Goal: Information Seeking & Learning: Learn about a topic

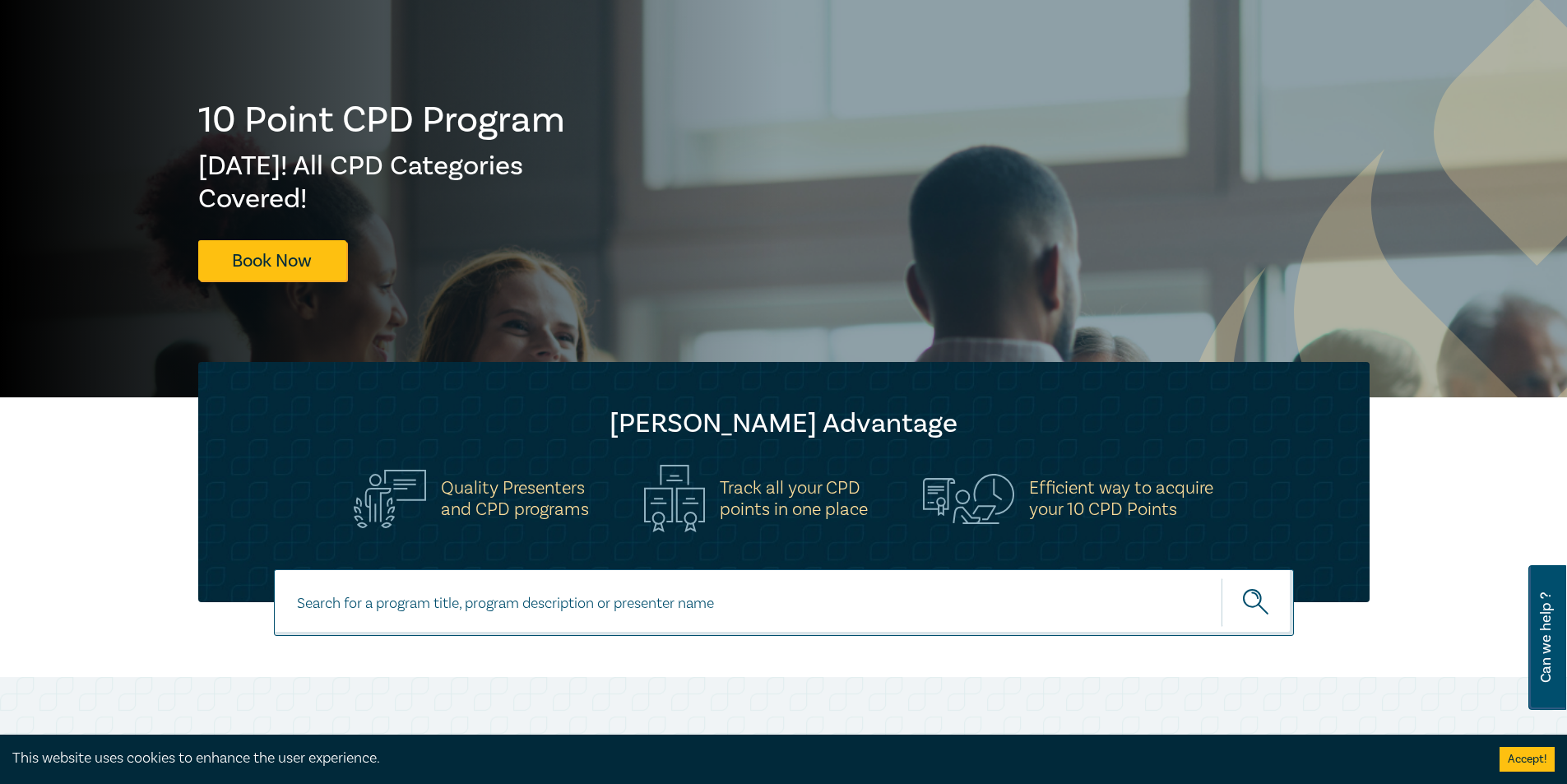
scroll to position [412, 0]
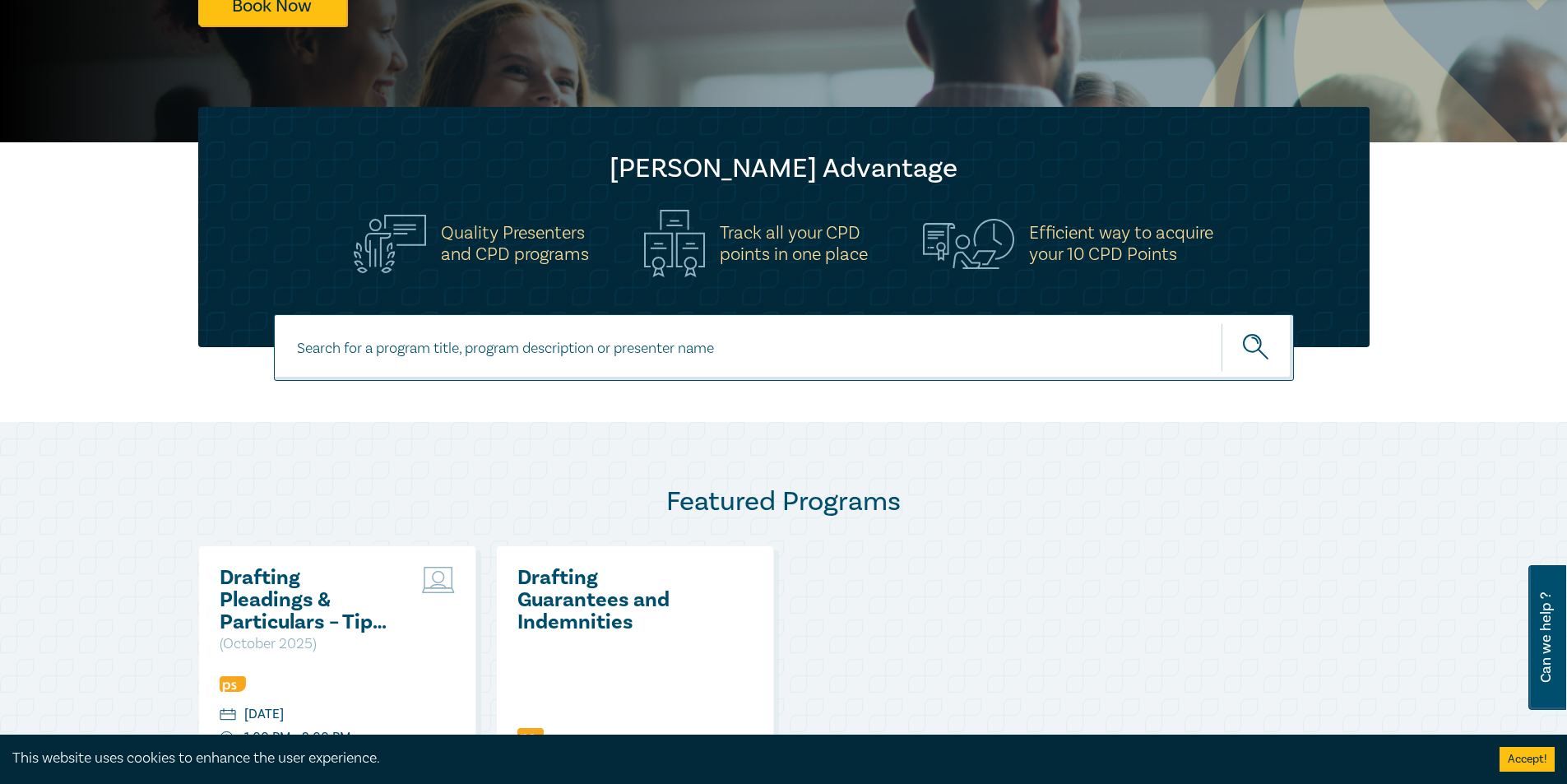
click at [551, 339] on input at bounding box center [784, 348] width 1020 height 67
type input "prasad"
click at [714, 322] on button "submit" at bounding box center [1258, 347] width 73 height 50
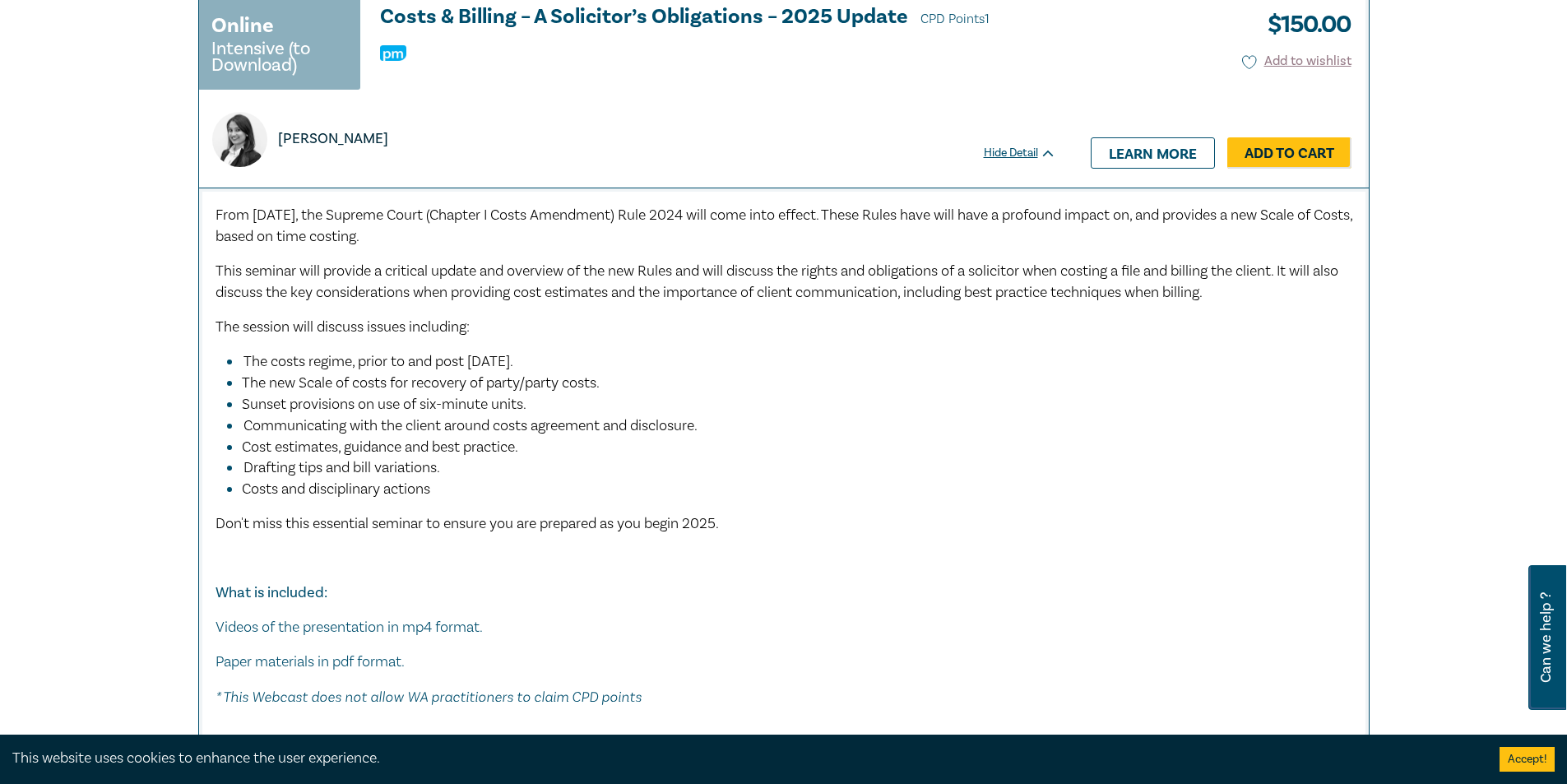
scroll to position [740, 0]
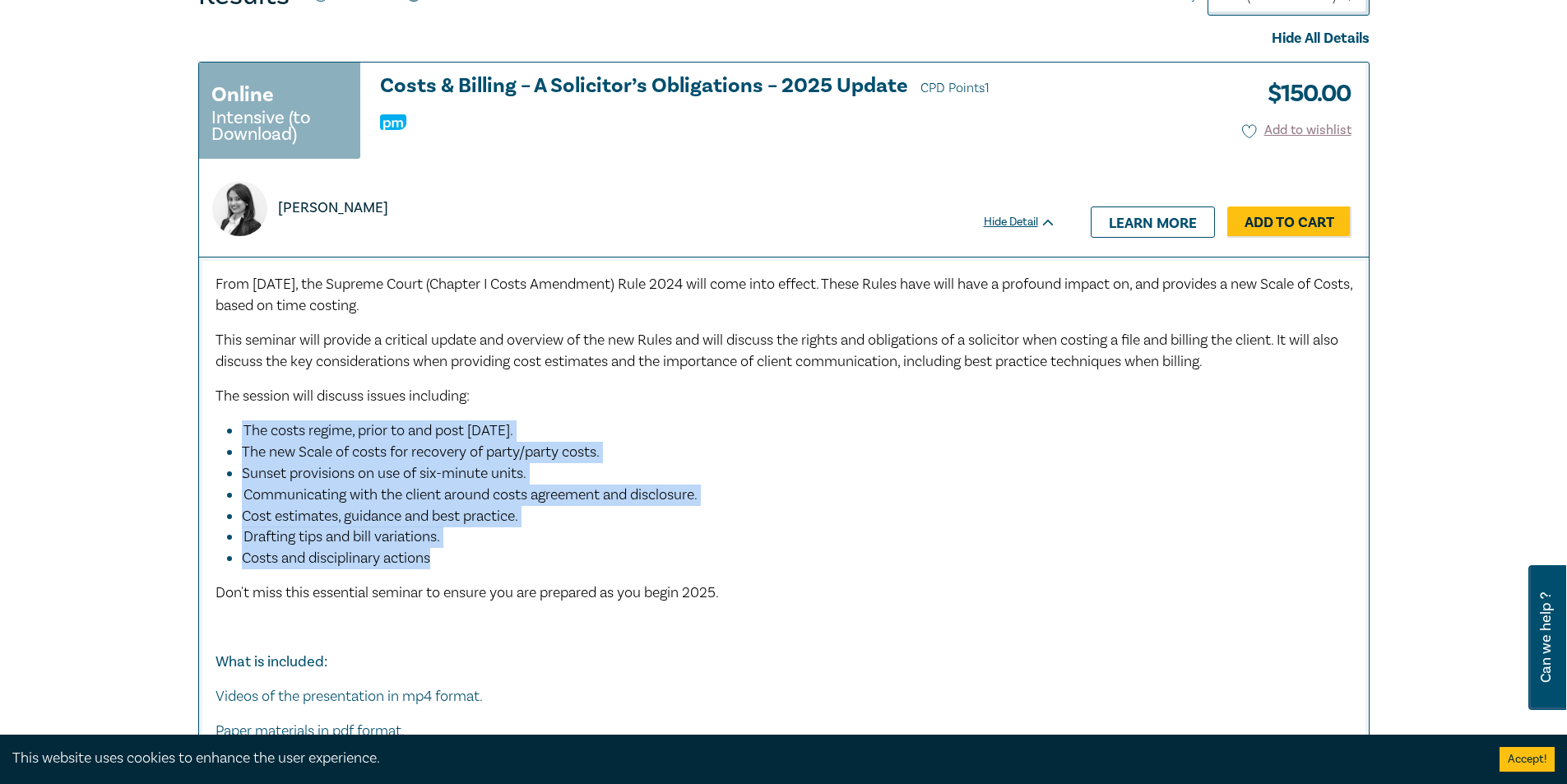
drag, startPoint x: 486, startPoint y: 569, endPoint x: 221, endPoint y: 433, distance: 297.9
click at [221, 433] on ul "The costs regime, prior to and post [DATE]. The new Scale of costs for recovery…" at bounding box center [784, 494] width 1137 height 148
copy ul "The costs regime, prior to and post [DATE]. The new Scale of costs for recovery…"
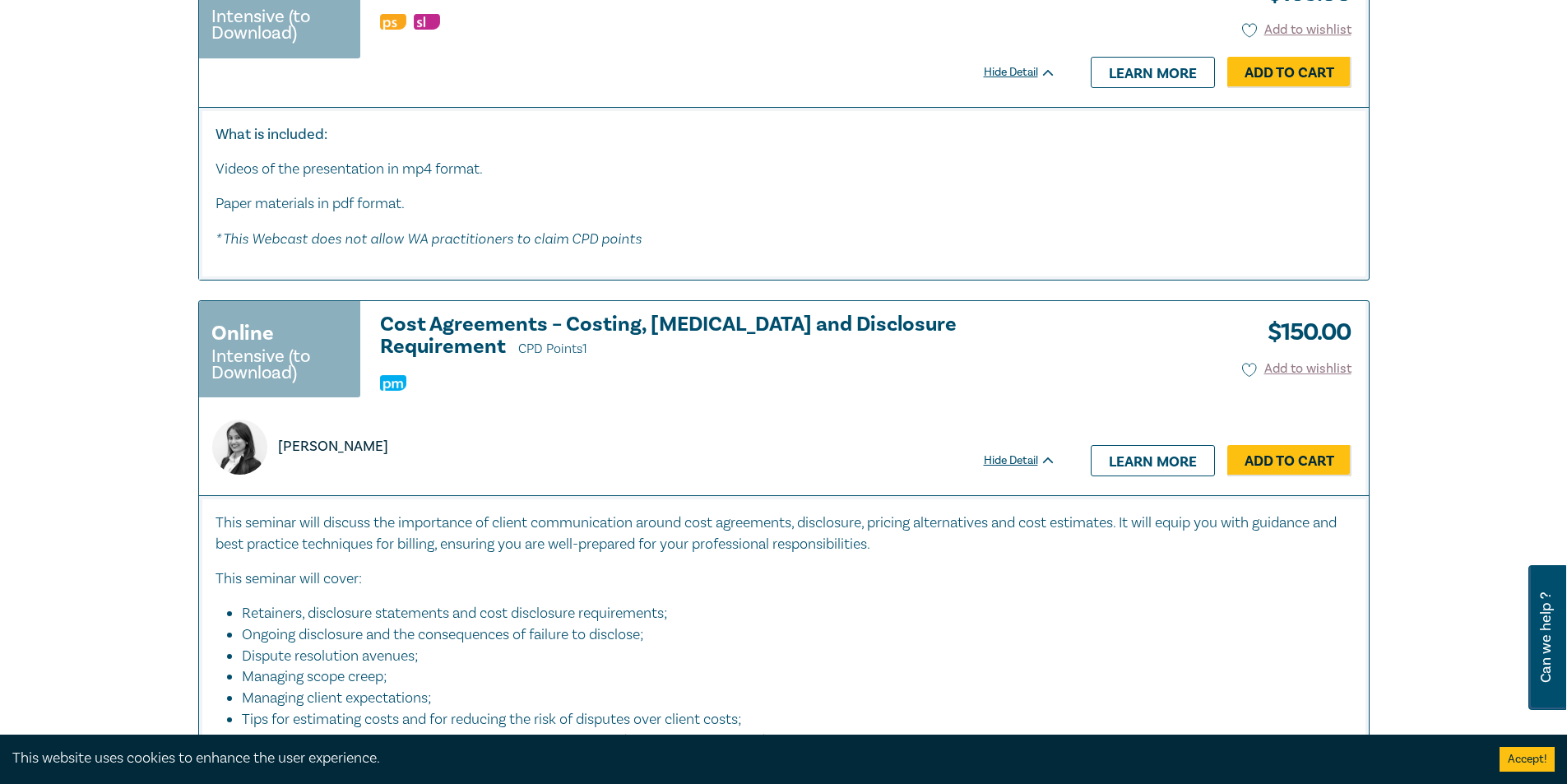
scroll to position [2631, 0]
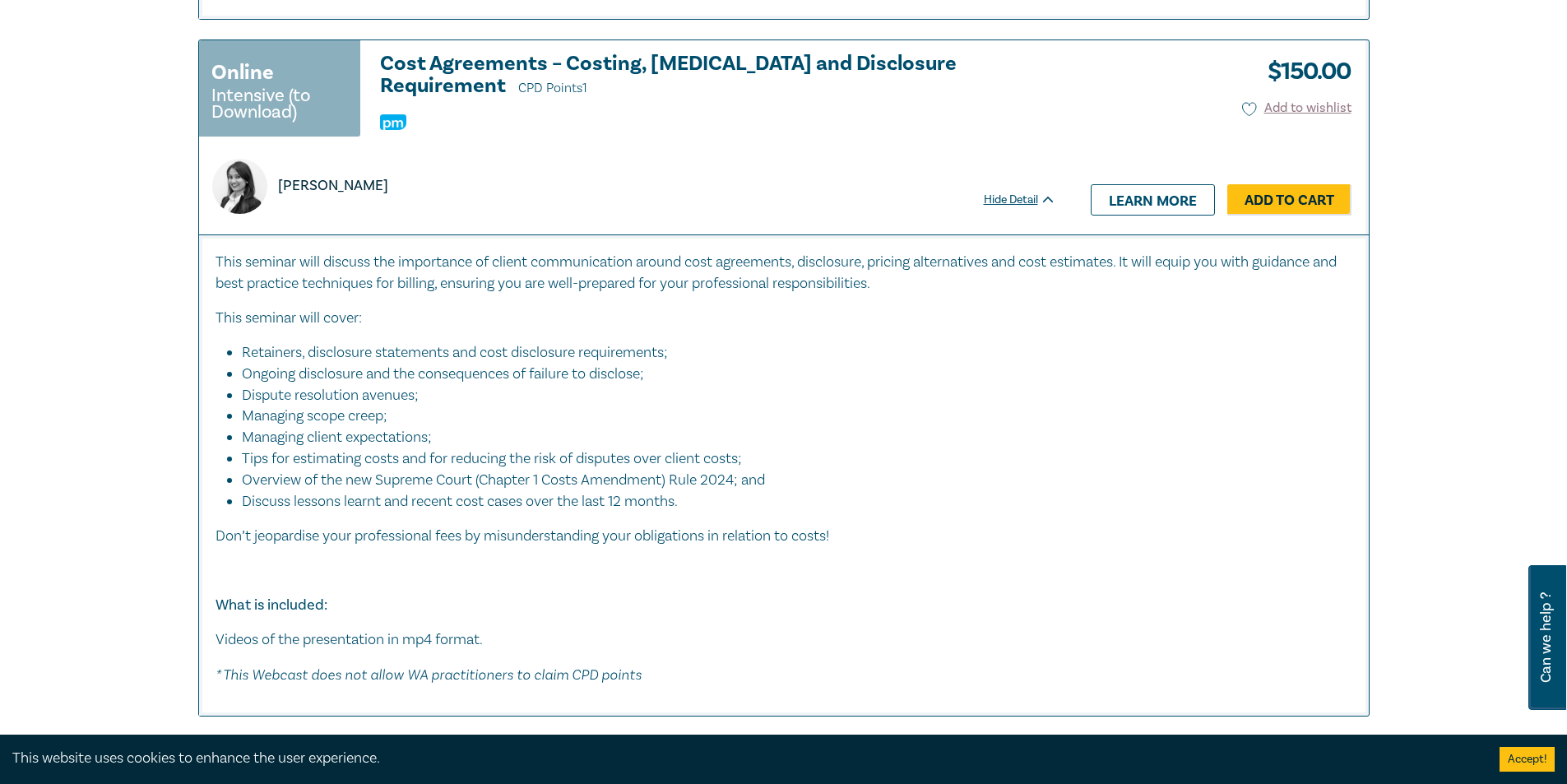
drag, startPoint x: 718, startPoint y: 500, endPoint x: 214, endPoint y: 351, distance: 525.6
click at [214, 351] on div "This seminar will discuss the importance of client communication around cost ag…" at bounding box center [784, 476] width 1170 height 481
copy ul "Retainers, disclosure statements and cost disclosure requirements; Ongoing disc…"
